Goal: Task Accomplishment & Management: Manage account settings

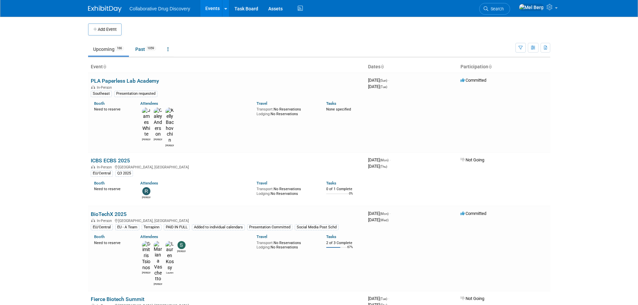
drag, startPoint x: 515, startPoint y: 0, endPoint x: 505, endPoint y: 15, distance: 17.6
click at [510, 4] on li "Search" at bounding box center [494, 8] width 31 height 16
click at [506, 11] on link "Search" at bounding box center [494, 9] width 31 height 12
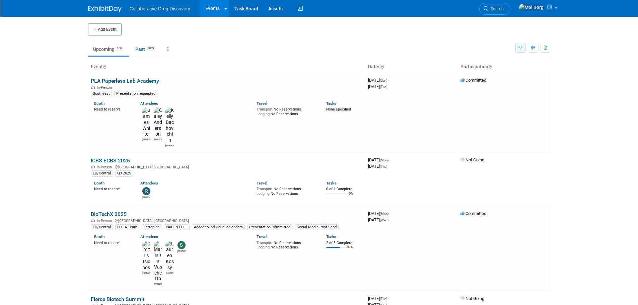
click at [518, 48] on icon "button" at bounding box center [520, 48] width 4 height 4
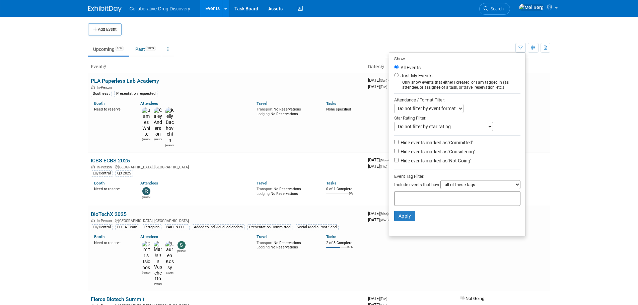
click at [406, 199] on input "text" at bounding box center [424, 197] width 54 height 7
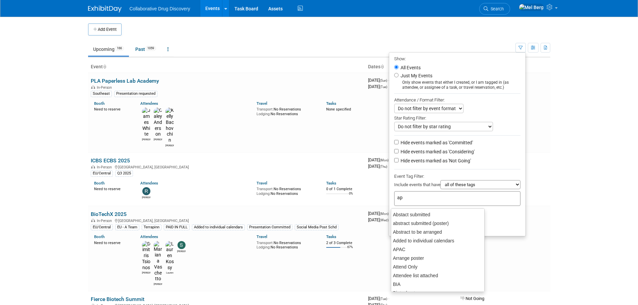
type input "apa"
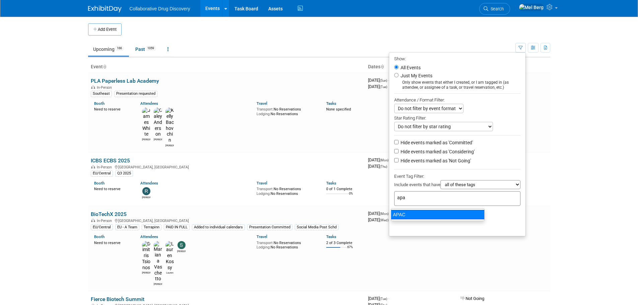
click at [398, 215] on div "APAC" at bounding box center [438, 214] width 94 height 9
type input "APAC"
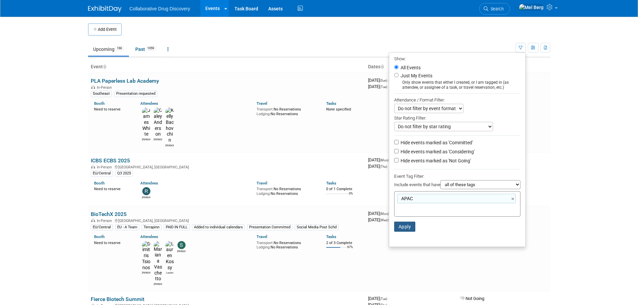
click at [400, 227] on button "Apply" at bounding box center [404, 227] width 21 height 10
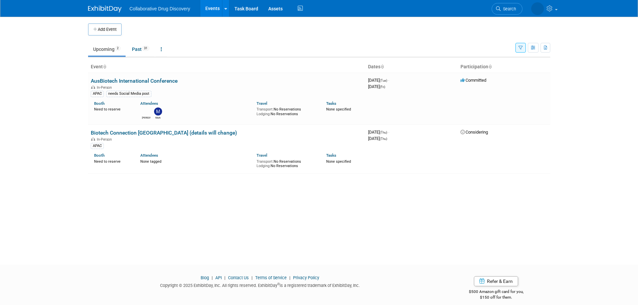
click at [517, 49] on button "button" at bounding box center [520, 48] width 10 height 10
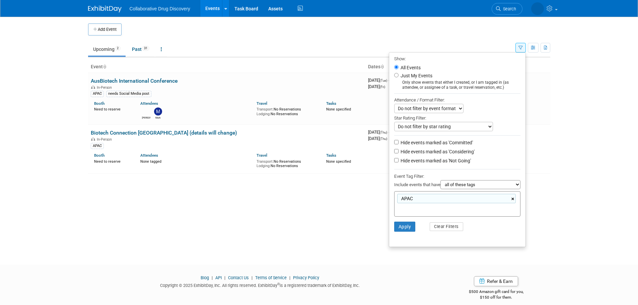
click at [512, 202] on link "×" at bounding box center [513, 199] width 4 height 8
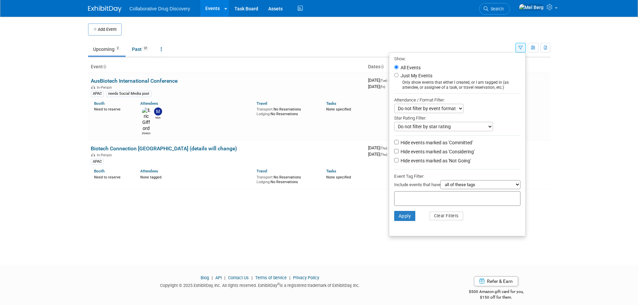
drag, startPoint x: 618, startPoint y: 159, endPoint x: 552, endPoint y: 22, distance: 152.4
click at [618, 158] on body "Collaborative Drug Discovery Events Add Event Bulk Upload Events Shareable Even…" at bounding box center [319, 152] width 638 height 305
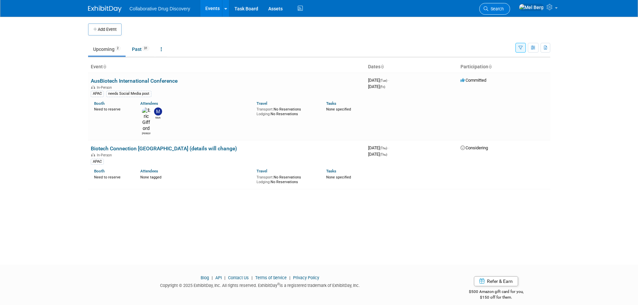
click at [510, 7] on link "Search" at bounding box center [494, 9] width 31 height 12
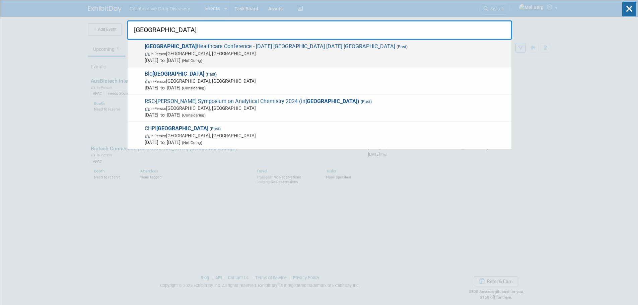
type input "japan"
click at [234, 46] on span "Japan Healthcare Conference - 16SEP Tokyo 19SEP Osaka (Past) In-Person Tokyo, J…" at bounding box center [325, 53] width 365 height 20
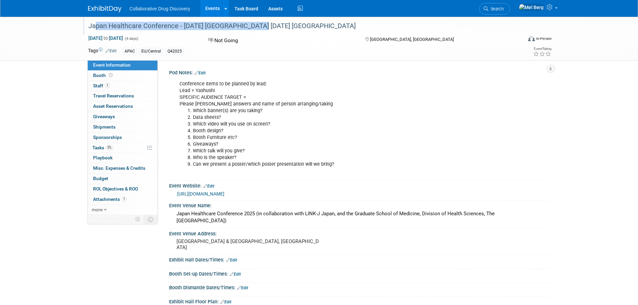
drag, startPoint x: 90, startPoint y: 24, endPoint x: 271, endPoint y: 27, distance: 181.1
click at [271, 27] on div "Japan Healthcare Conference - [DATE] [GEOGRAPHIC_DATA] [DATE] [GEOGRAPHIC_DATA]" at bounding box center [299, 26] width 426 height 12
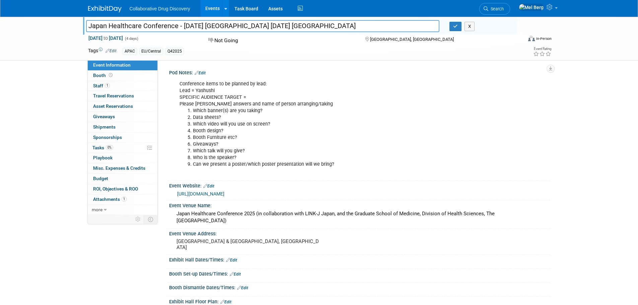
click at [1, 88] on div "Japan Healthcare Conference - 16SEP Tokyo 19SEP Osaka Japan Healthcare Conferen…" at bounding box center [319, 256] width 638 height 478
click at [457, 25] on icon "button" at bounding box center [455, 26] width 5 height 4
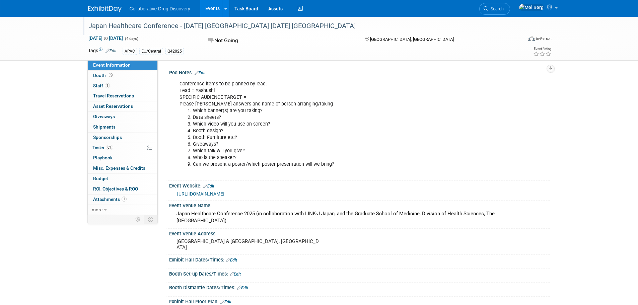
click at [92, 7] on img at bounding box center [104, 9] width 33 height 7
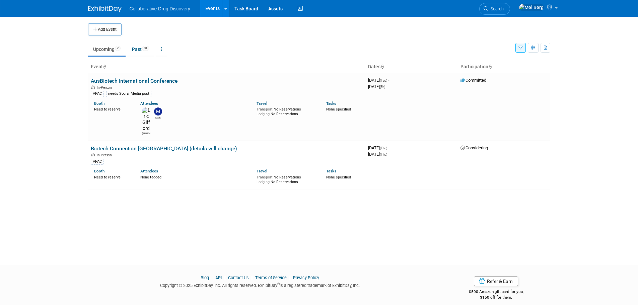
click at [58, 159] on body "Collaborative Drug Discovery Events Add Event Bulk Upload Events Shareable Even…" at bounding box center [319, 152] width 638 height 305
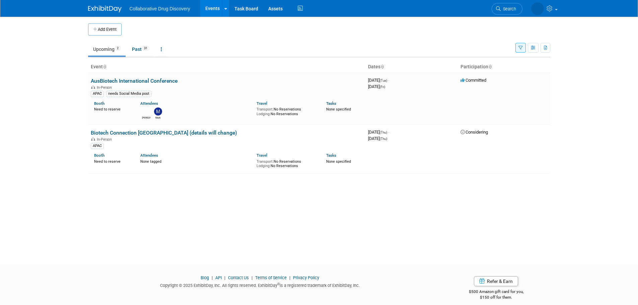
drag, startPoint x: 39, startPoint y: 55, endPoint x: 53, endPoint y: 50, distance: 15.0
click at [39, 55] on body "Collaborative Drug Discovery Events Add Event Bulk Upload Events Shareable Even…" at bounding box center [319, 152] width 638 height 305
click at [93, 33] on button "Add Event" at bounding box center [104, 29] width 33 height 12
select select "9"
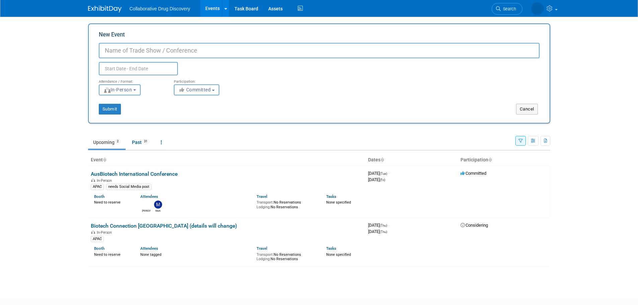
paste input "BIO‑Japan 2025 (Oct 8–10, Yokohama)"
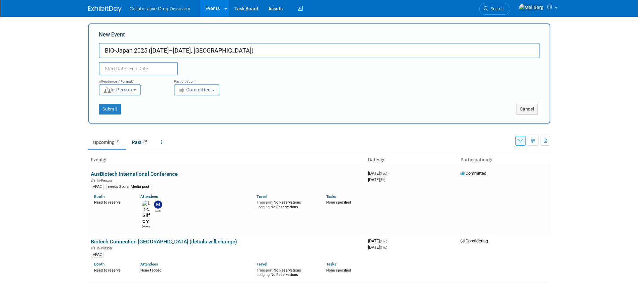
type input "BIO‑Japan 2025 (Oct 8–10, Yokohama)"
click at [118, 67] on input "text" at bounding box center [138, 68] width 79 height 13
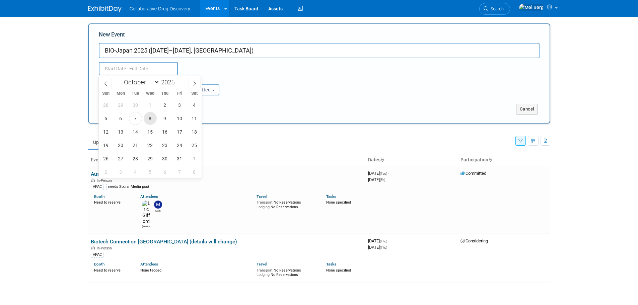
click at [149, 118] on span "8" at bounding box center [150, 118] width 13 height 13
click at [180, 119] on span "10" at bounding box center [179, 118] width 13 height 13
type input "[DATE] to [DATE]"
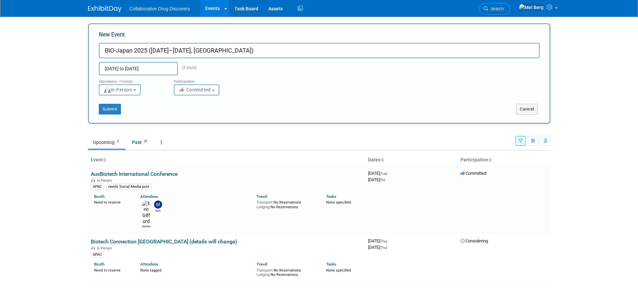
click at [174, 55] on input "BIO‑Japan 2025 (Oct 8–10, Yokohama)" at bounding box center [319, 50] width 441 height 15
drag, startPoint x: 151, startPoint y: 51, endPoint x: 177, endPoint y: 50, distance: 25.8
click at [177, 50] on input "BIO‑Japan 2025 (Oct 8–10, Yokohama)" at bounding box center [319, 50] width 441 height 15
type input "BIO‑[GEOGRAPHIC_DATA] 2025"
click at [189, 90] on span "Committed" at bounding box center [194, 89] width 32 height 5
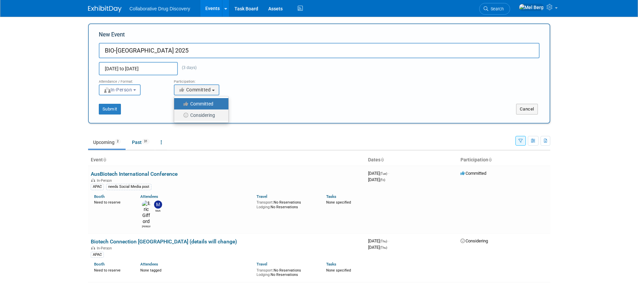
click at [201, 114] on label "Considering" at bounding box center [199, 115] width 44 height 9
click at [180, 114] on input "Considering" at bounding box center [178, 115] width 4 height 4
select select "2"
click at [113, 111] on button "Submit" at bounding box center [110, 109] width 22 height 11
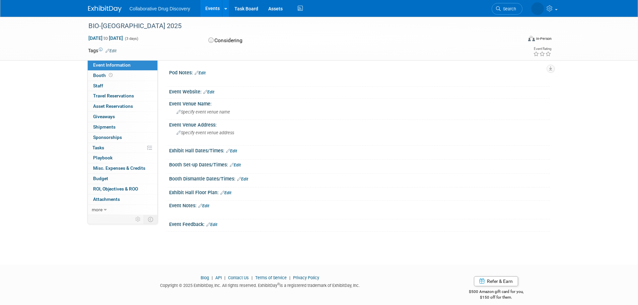
click at [112, 49] on link "Edit" at bounding box center [110, 51] width 11 height 5
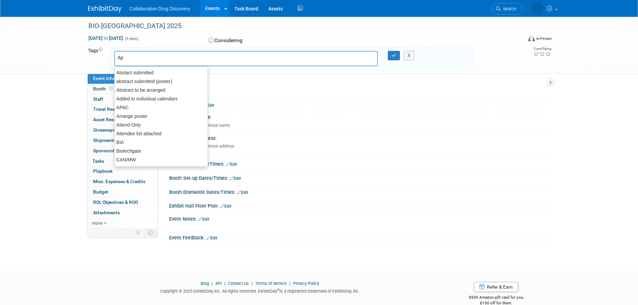
type input "Apa"
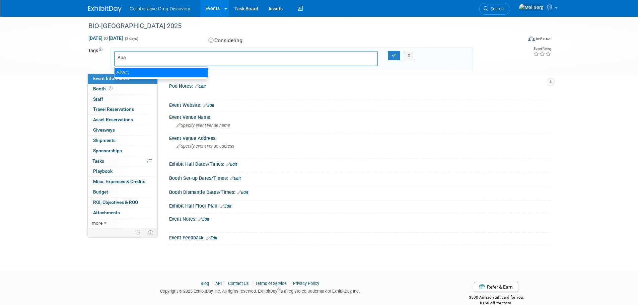
click at [140, 76] on div "APAC" at bounding box center [161, 72] width 94 height 9
type input "APAC"
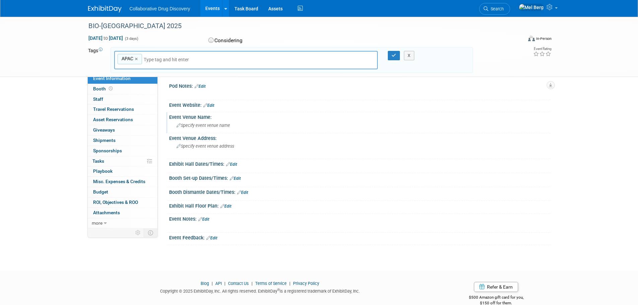
click at [211, 126] on span "Specify event venue name" at bounding box center [203, 125] width 54 height 5
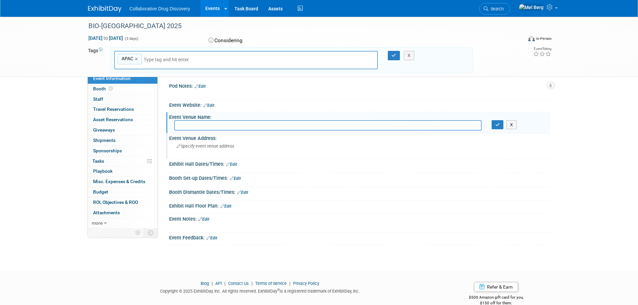
click at [207, 147] on span "Specify event venue address" at bounding box center [205, 146] width 58 height 5
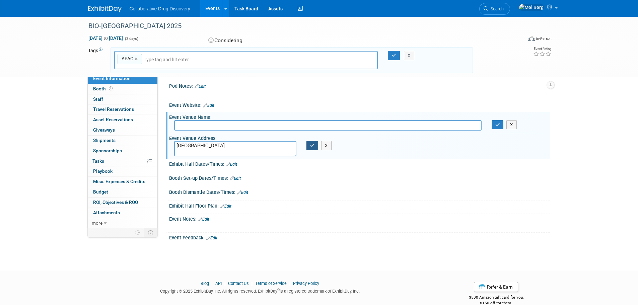
type textarea "[GEOGRAPHIC_DATA]"
click at [312, 146] on icon "button" at bounding box center [312, 145] width 5 height 4
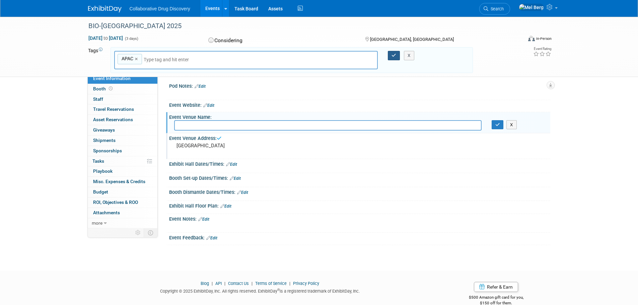
click at [391, 52] on button "button" at bounding box center [394, 55] width 12 height 9
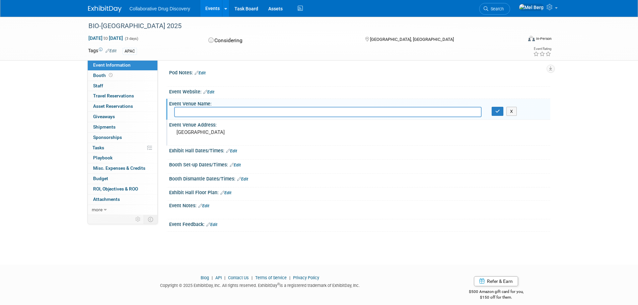
click at [208, 91] on link "Edit" at bounding box center [208, 92] width 11 height 5
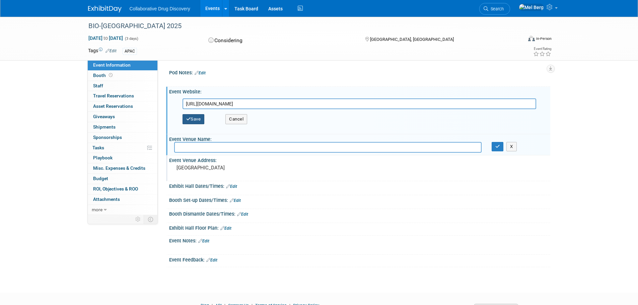
type input "[URL][DOMAIN_NAME]"
click at [192, 117] on button "Save" at bounding box center [193, 119] width 22 height 10
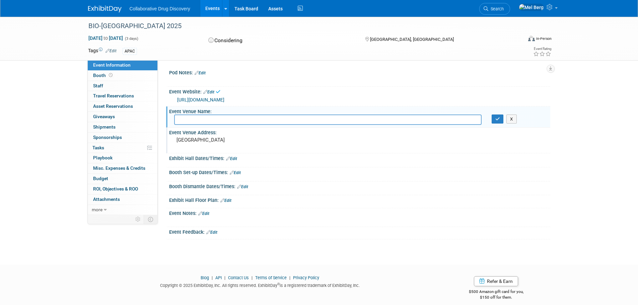
click at [199, 121] on input "text" at bounding box center [327, 119] width 307 height 10
click at [88, 248] on div "BIO‑[GEOGRAPHIC_DATA] 2025 [DATE] to [DATE] (3 days) [DATE] to [DATE] Consideri…" at bounding box center [319, 135] width 638 height 236
click at [206, 214] on link "Edit" at bounding box center [203, 213] width 11 height 5
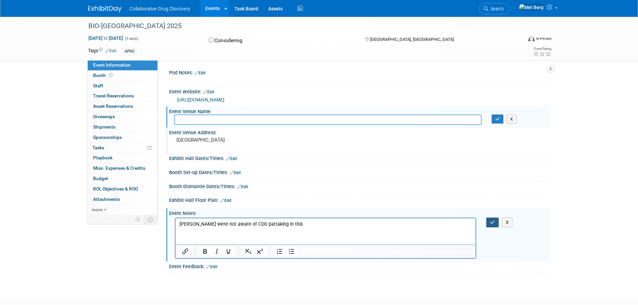
click at [491, 222] on icon "button" at bounding box center [492, 222] width 5 height 5
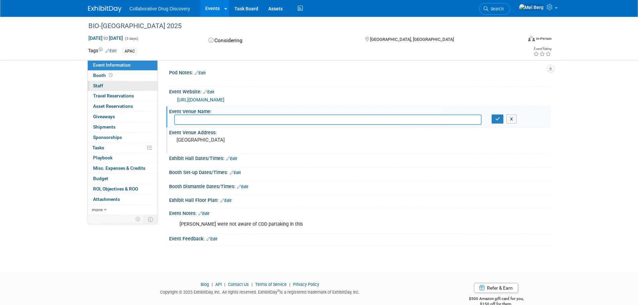
click at [103, 90] on link "0 Staff 0" at bounding box center [123, 86] width 70 height 10
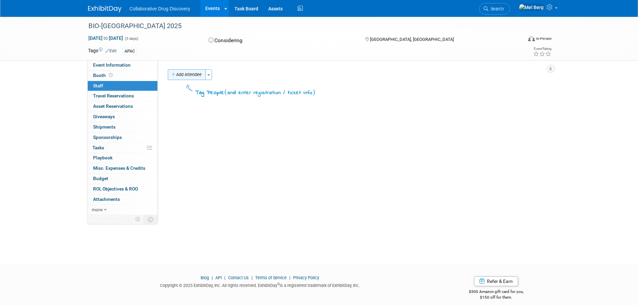
click at [187, 77] on button "Add Attendee" at bounding box center [187, 74] width 38 height 11
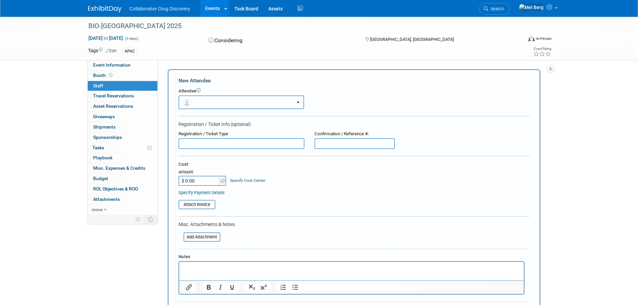
click at [205, 101] on button "button" at bounding box center [241, 102] width 126 height 14
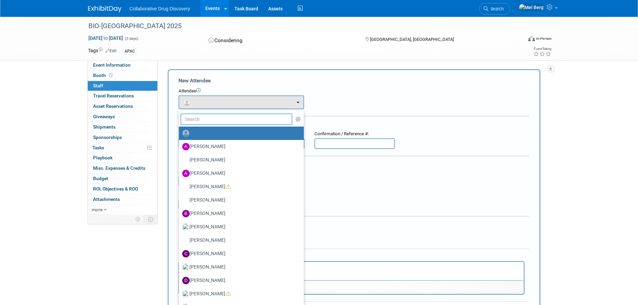
click at [217, 118] on input "text" at bounding box center [236, 118] width 112 height 11
type input "[PERSON_NAME]"
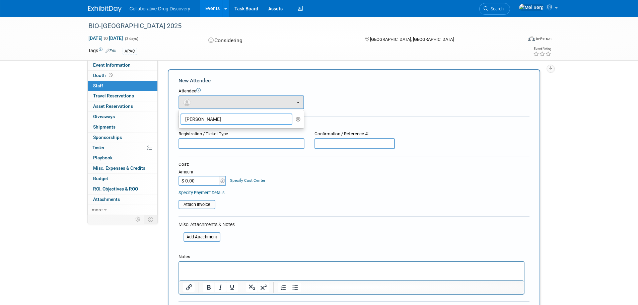
click at [268, 121] on input "[PERSON_NAME]" at bounding box center [236, 118] width 112 height 11
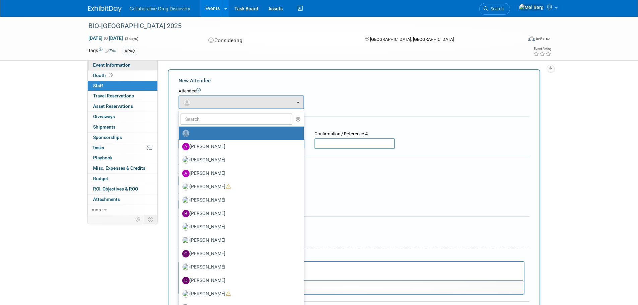
click at [120, 63] on span "Event Information" at bounding box center [111, 64] width 37 height 5
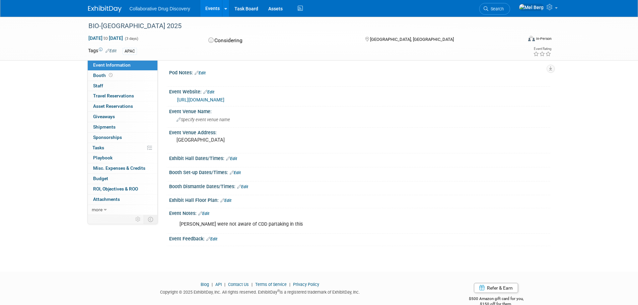
click at [208, 212] on link "Edit" at bounding box center [203, 213] width 11 height 5
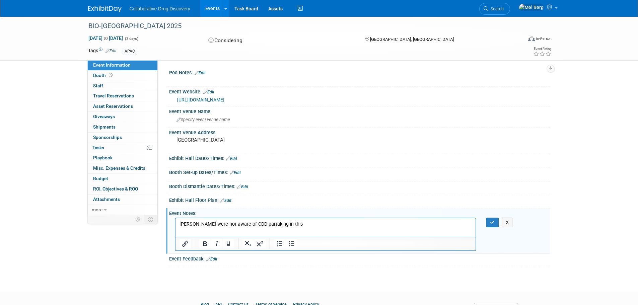
click at [322, 228] on html "[PERSON_NAME] were not aware of CDD partaking in this" at bounding box center [325, 222] width 300 height 9
click at [494, 218] on button "button" at bounding box center [492, 223] width 12 height 10
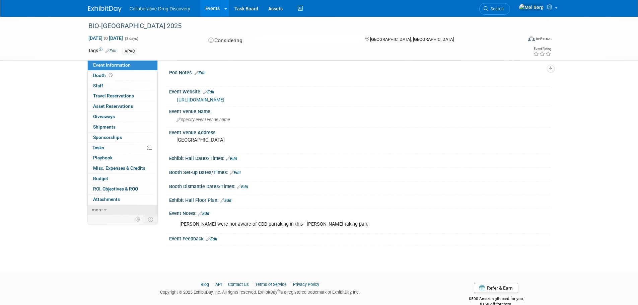
click at [100, 209] on span "more" at bounding box center [97, 209] width 11 height 5
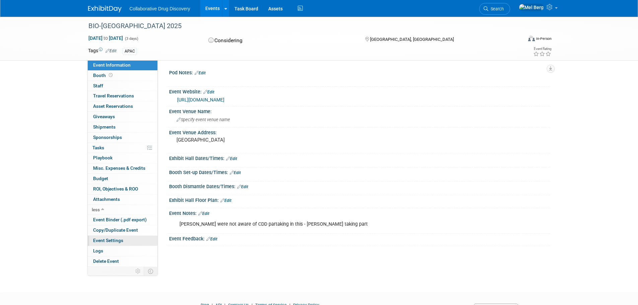
click at [112, 241] on span "Event Settings" at bounding box center [108, 240] width 30 height 5
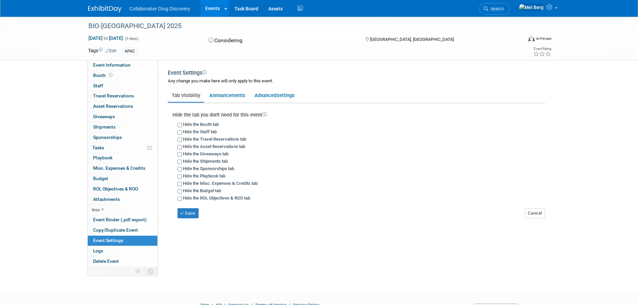
click at [49, 104] on div "BIO‑[GEOGRAPHIC_DATA] 2025 [DATE] to [DATE] (3 days) [DATE] to [DATE] Consideri…" at bounding box center [319, 148] width 638 height 263
click at [107, 65] on span "Event Information" at bounding box center [111, 64] width 37 height 5
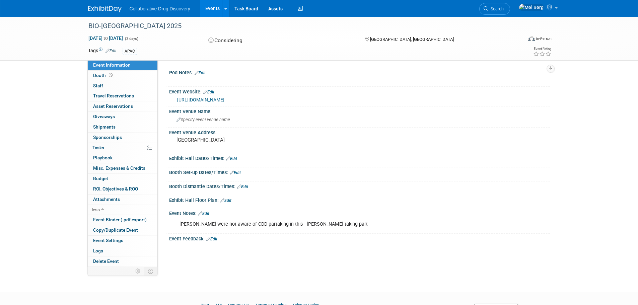
click at [205, 213] on link "Edit" at bounding box center [203, 213] width 11 height 5
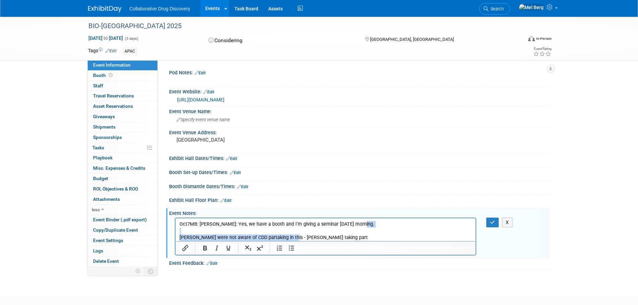
drag, startPoint x: 294, startPoint y: 237, endPoint x: 507, endPoint y: 217, distance: 214.2
click at [475, 218] on html "Oct7MB: [PERSON_NAME]: Yes, we have a booth and I’m giving a seminar [DATE] mor…" at bounding box center [325, 229] width 300 height 23
click at [491, 222] on icon "button" at bounding box center [492, 222] width 5 height 5
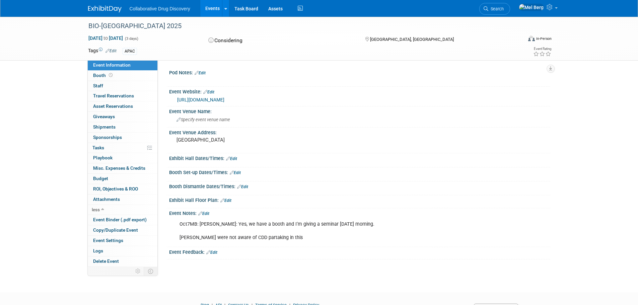
click at [206, 212] on link "Edit" at bounding box center [203, 213] width 11 height 5
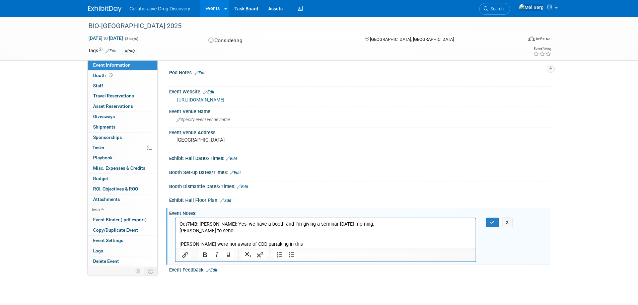
click at [232, 233] on p "[PERSON_NAME] to send [PERSON_NAME] were not aware of CDD partaking in this" at bounding box center [325, 238] width 293 height 20
click at [495, 220] on button "button" at bounding box center [492, 223] width 12 height 10
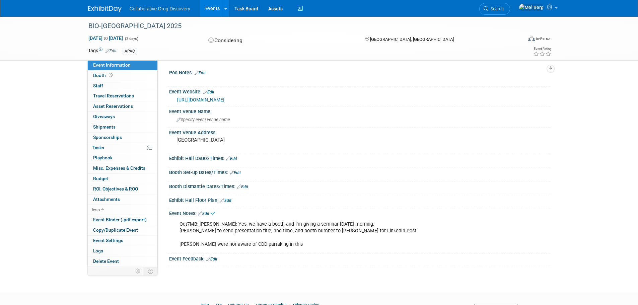
click at [115, 50] on link "Edit" at bounding box center [110, 51] width 11 height 5
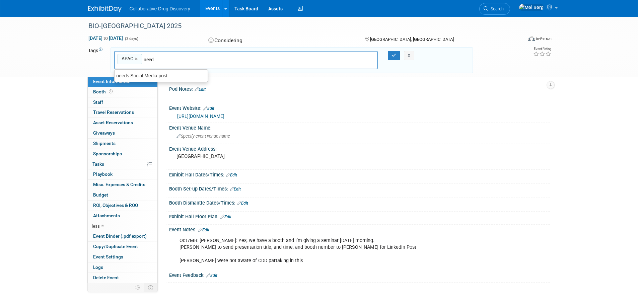
type input "needs"
click at [153, 74] on div "needs Social Media post" at bounding box center [161, 75] width 94 height 9
type input "APAC, needs Social Media post"
click at [390, 57] on button "button" at bounding box center [394, 55] width 12 height 9
